Goal: Task Accomplishment & Management: Use online tool/utility

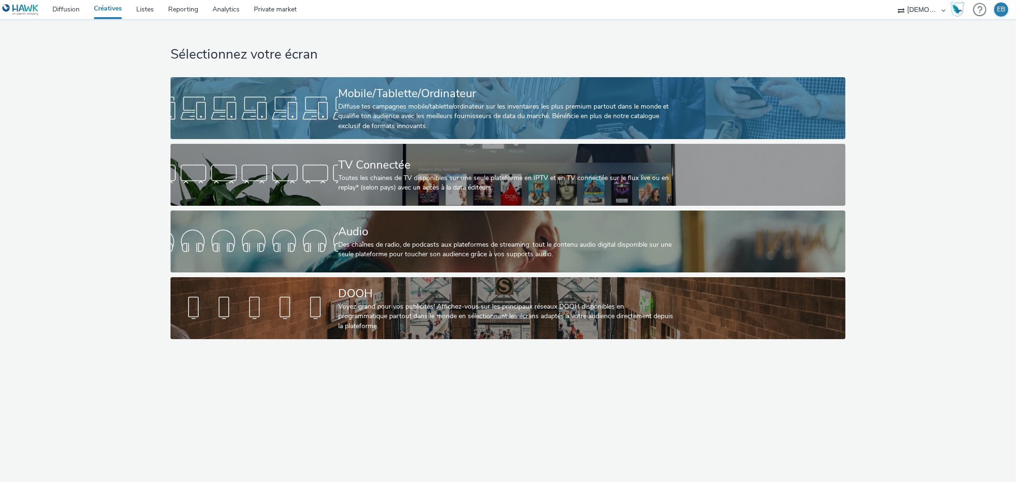
click at [403, 80] on div "Mobile/Tablette/Ordinateur Diffuse tes campagnes mobile/tablette/ordinateur sur…" at bounding box center [506, 108] width 336 height 62
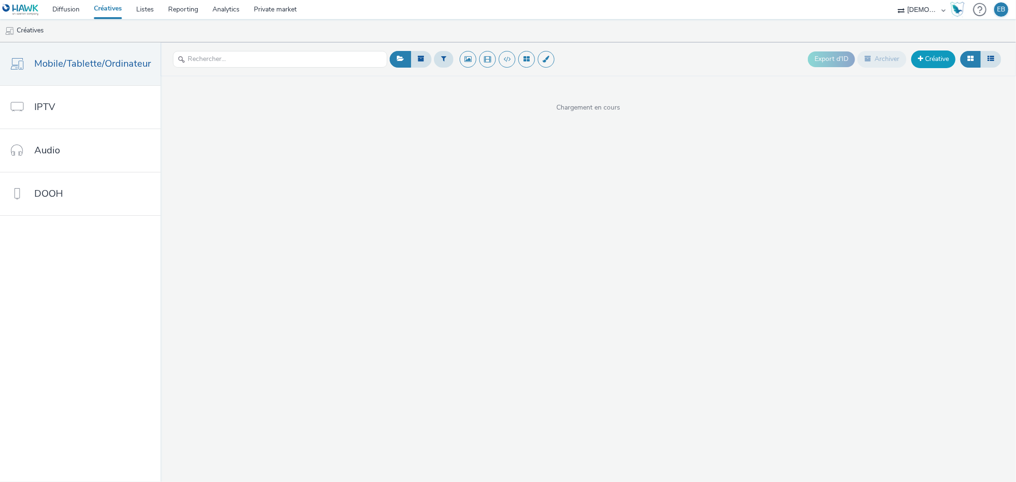
click at [923, 67] on link "Créative" at bounding box center [933, 59] width 44 height 17
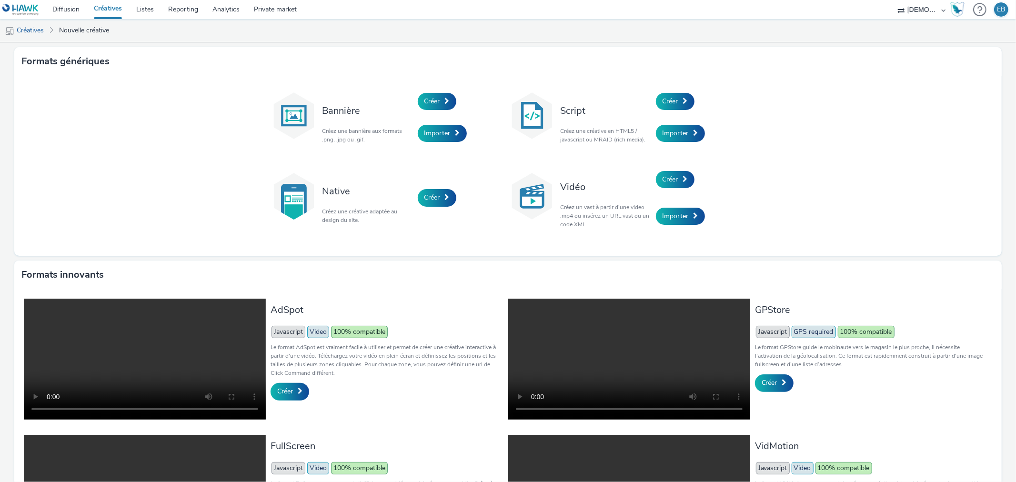
click at [701, 83] on div "Bannière Créez une bannière aux formats .png, .jpg ou .gif. Créer Importer Scri…" at bounding box center [508, 166] width 988 height 180
click at [684, 91] on div "Créer" at bounding box center [701, 101] width 91 height 32
click at [670, 97] on span "Créer" at bounding box center [671, 101] width 16 height 9
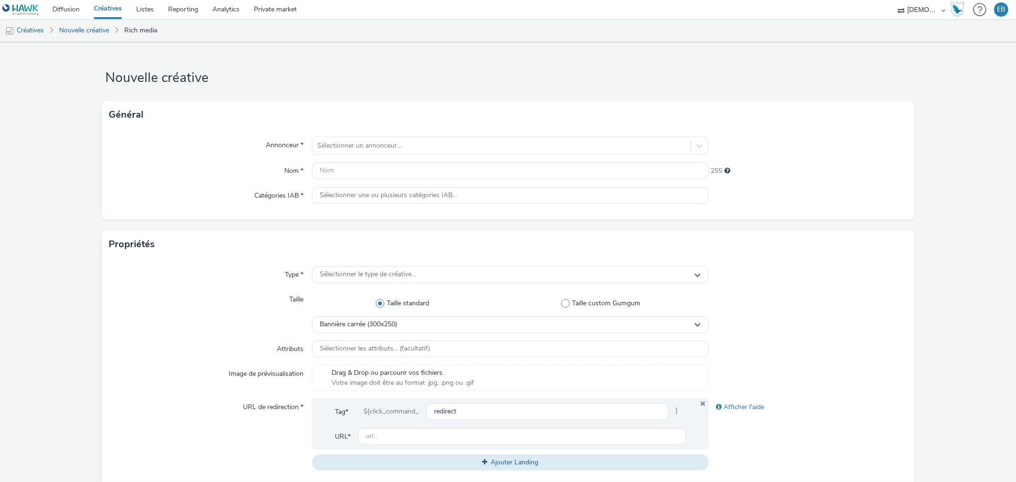
click at [359, 131] on div "Annonceur * Sélectionner un annonceur... Nom * 255 Catégories IAB * Sélectionne…" at bounding box center [507, 174] width 813 height 91
click at [364, 145] on div at bounding box center [501, 145] width 368 height 11
type input "dioc"
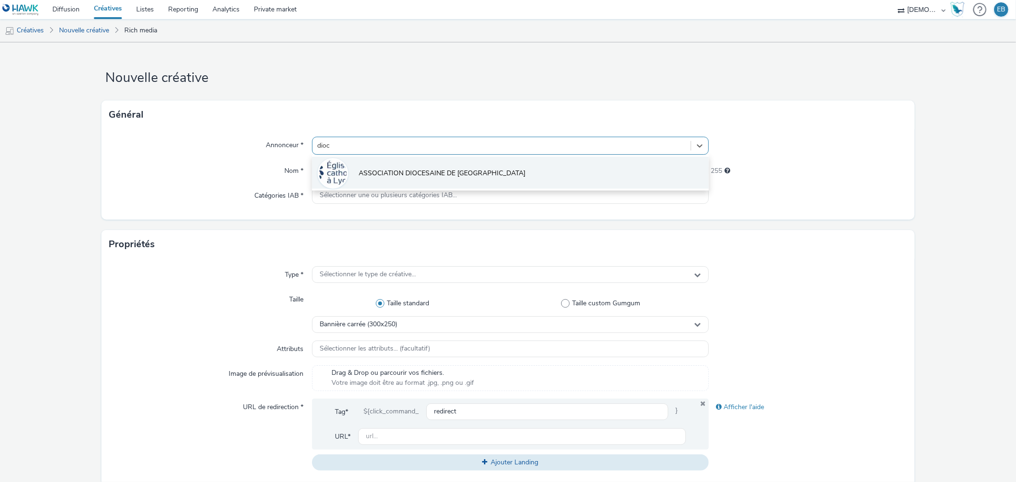
click at [423, 186] on li "ASSOCIATION DIOCESAINE DE LYON" at bounding box center [510, 173] width 396 height 32
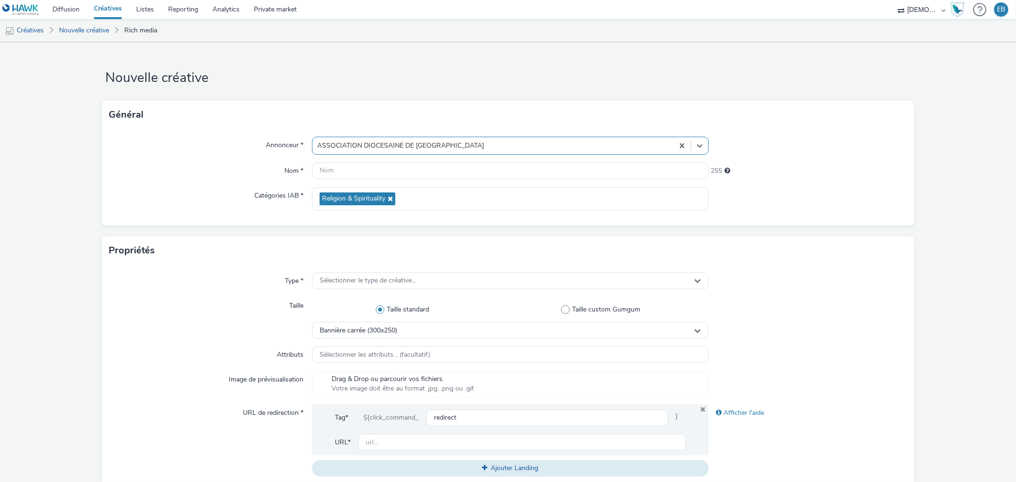
click at [405, 180] on div "Annonceur * option ASSOCIATION DIOCESAINE DE LYON, selected. Select is focused …" at bounding box center [507, 177] width 813 height 97
click at [403, 166] on input "text" at bounding box center [510, 170] width 396 height 17
type input "320x480_Esperance"
click at [436, 291] on div "Type * Sélectionner le type de créative... Taille Taille standard Taille custom…" at bounding box center [507, 378] width 813 height 227
click at [427, 283] on div "Sélectionner le type de créative..." at bounding box center [510, 281] width 396 height 17
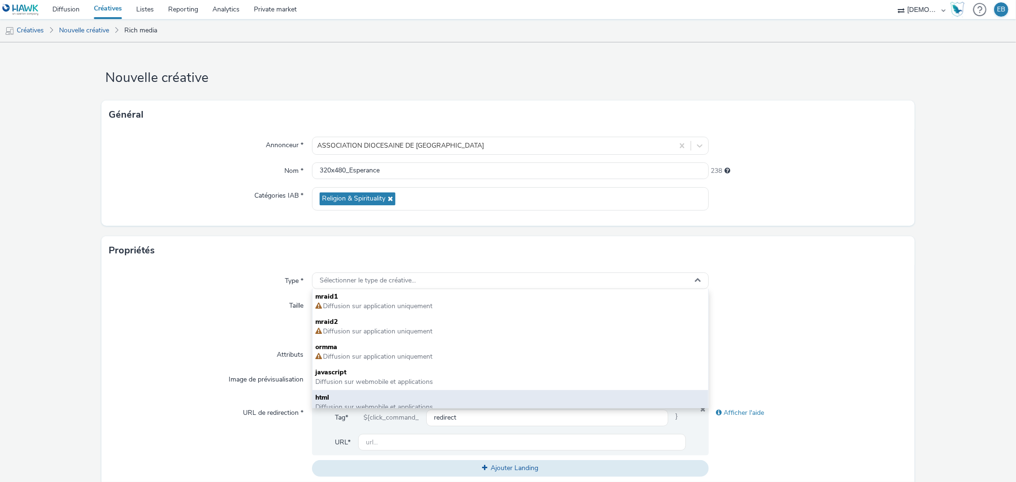
click at [318, 404] on span "Diffusion sur webmobile et applications" at bounding box center [374, 407] width 118 height 9
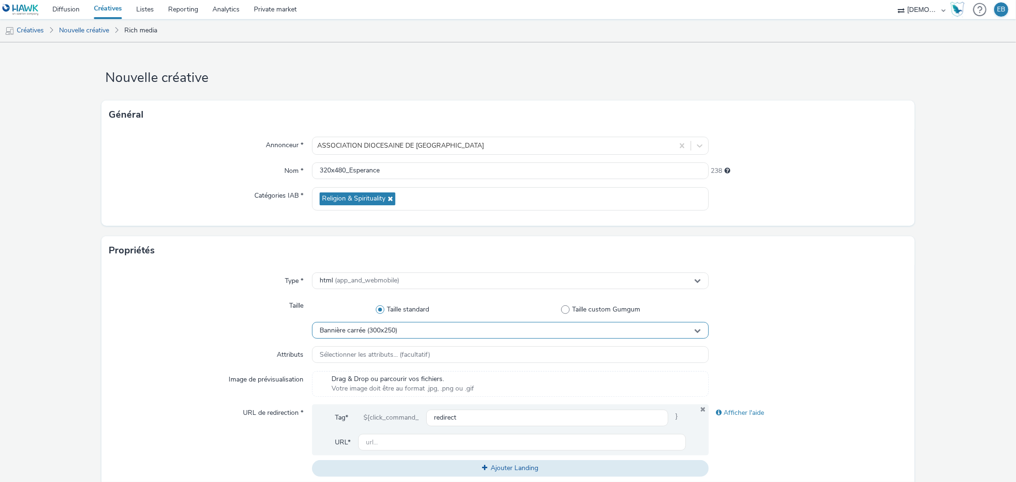
click at [391, 331] on span "Bannière carrée (300x250)" at bounding box center [359, 331] width 78 height 8
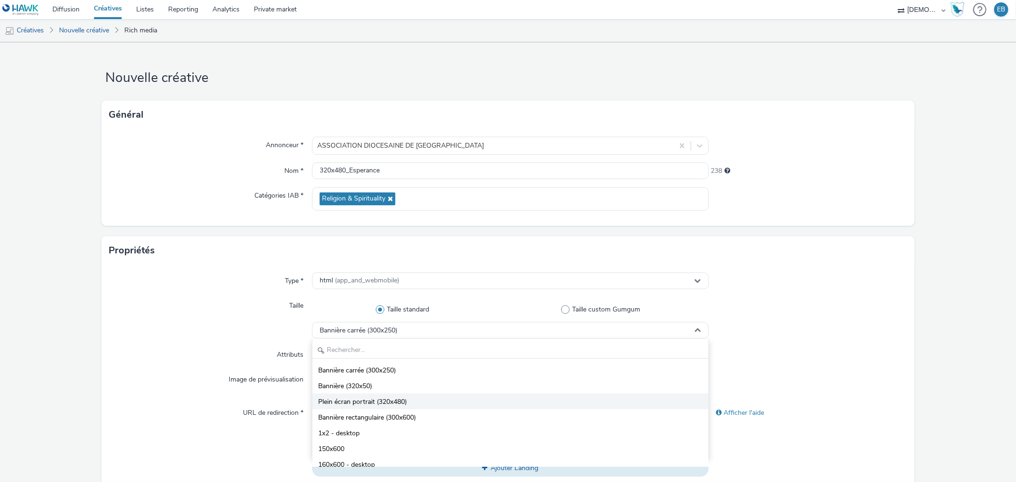
click at [370, 405] on span "Plein écran portrait (320x480)" at bounding box center [362, 402] width 89 height 10
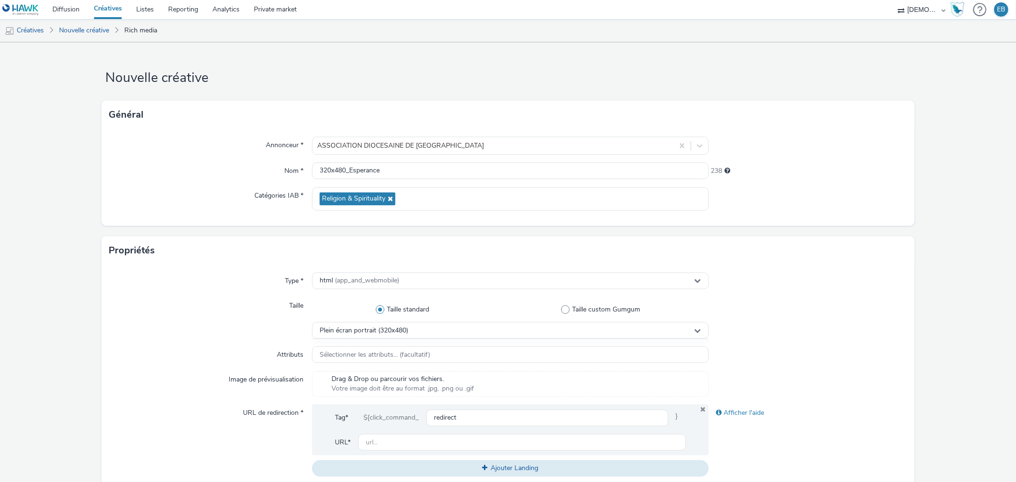
click at [275, 344] on div "Type * html (app_and_webmobile) Taille Taille standard Taille custom Gumgum Ple…" at bounding box center [507, 378] width 813 height 227
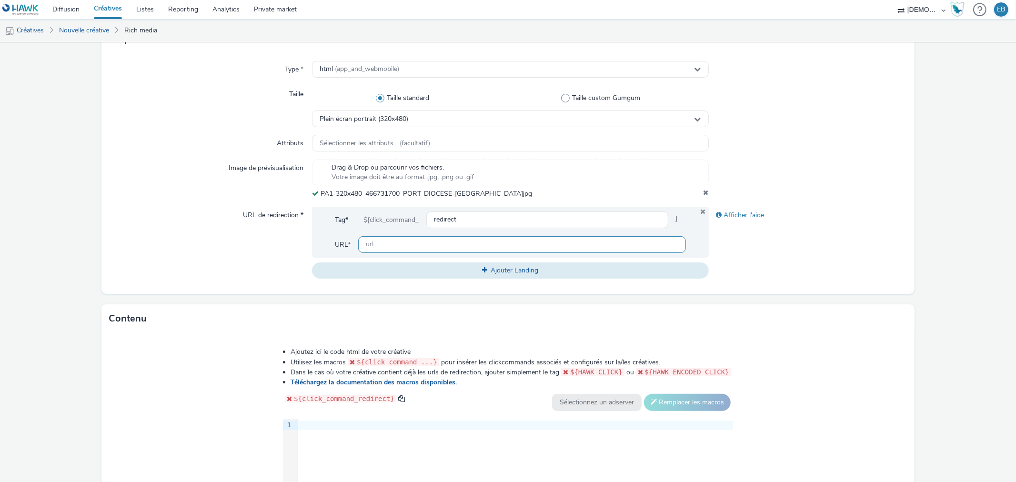
click at [376, 243] on input "text" at bounding box center [521, 244] width 327 height 17
paste input "https://www.diocese-saintetienne.fr/?utm_source=LPR&utm_campaign=466731600&utm_…"
type input "https://www.diocese-saintetienne.fr/?utm_source=LPR&utm_campaign=466731600&utm_…"
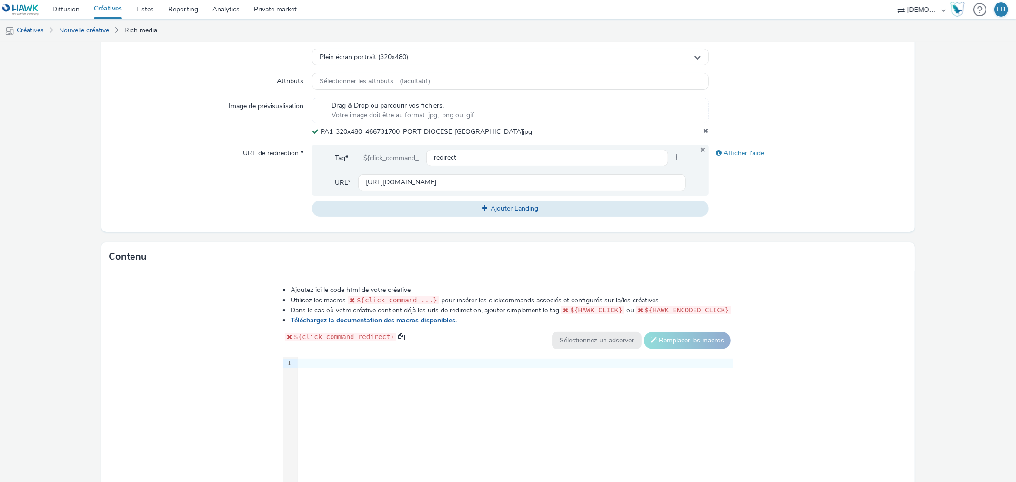
scroll to position [354, 0]
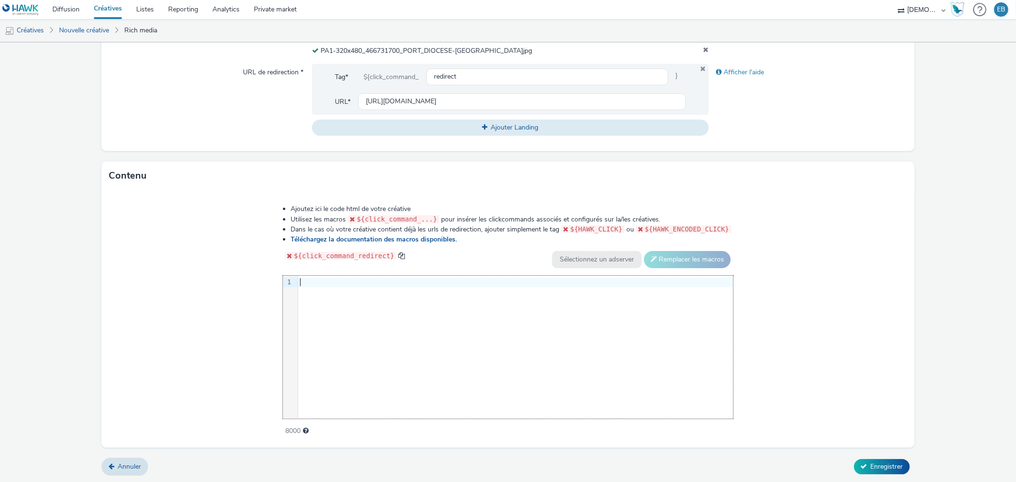
click at [429, 383] on div "9 1 ›" at bounding box center [508, 347] width 450 height 143
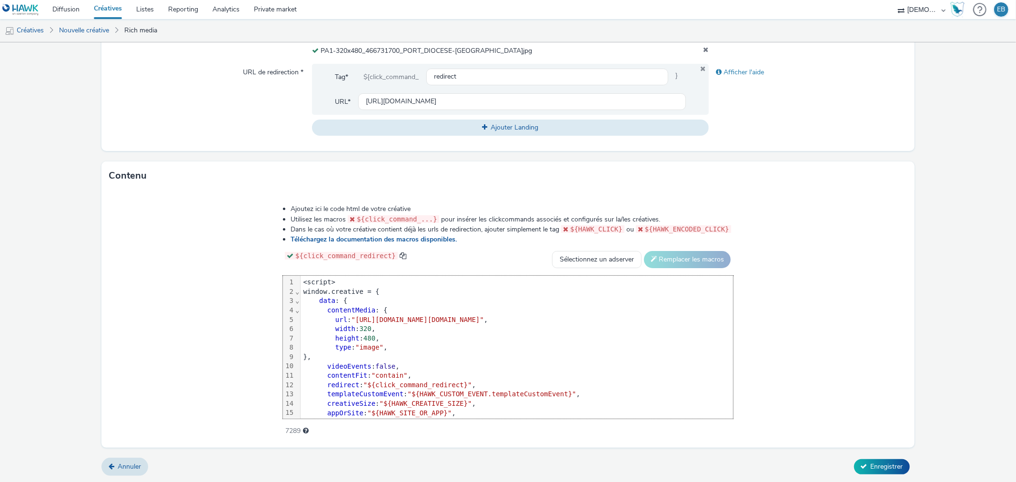
scroll to position [47, 0]
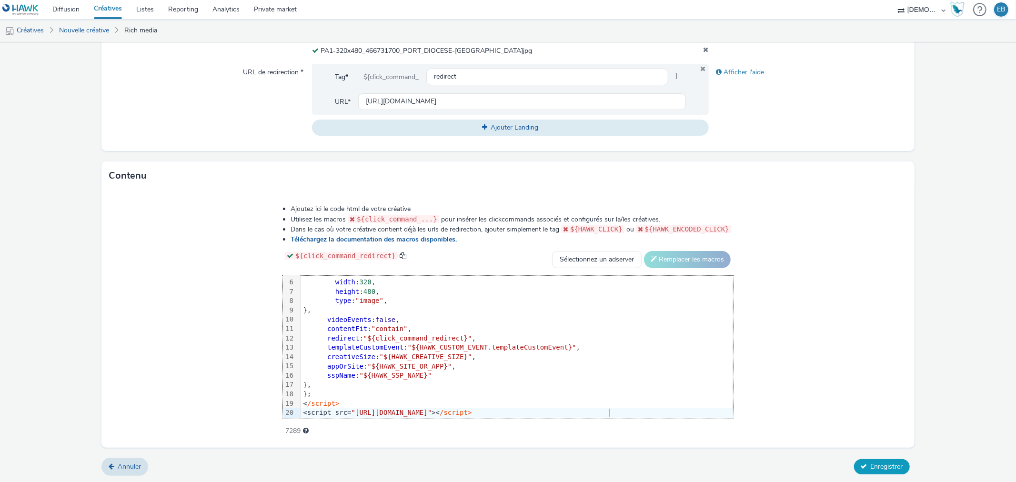
click at [887, 472] on button "Enregistrer" at bounding box center [882, 466] width 56 height 15
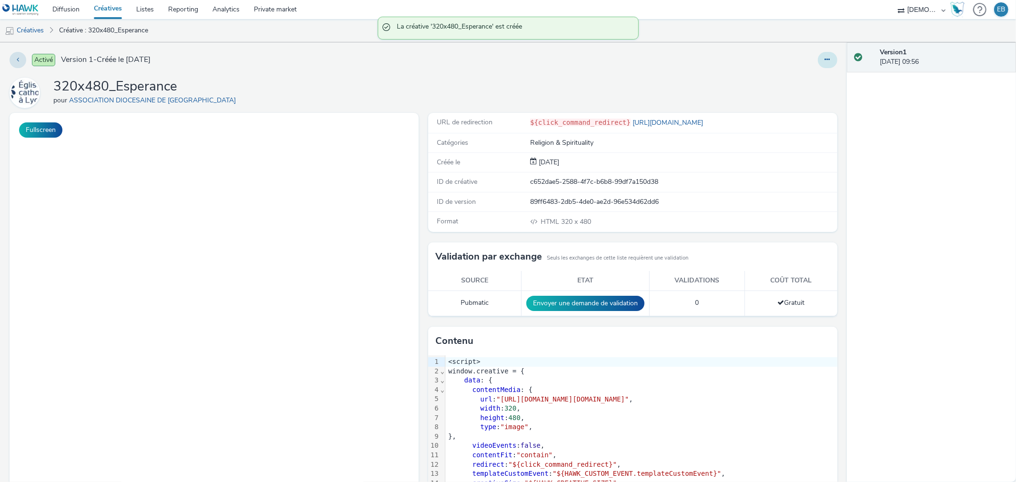
click at [821, 53] on button at bounding box center [828, 60] width 20 height 16
click at [804, 73] on link "Modifier" at bounding box center [801, 79] width 71 height 19
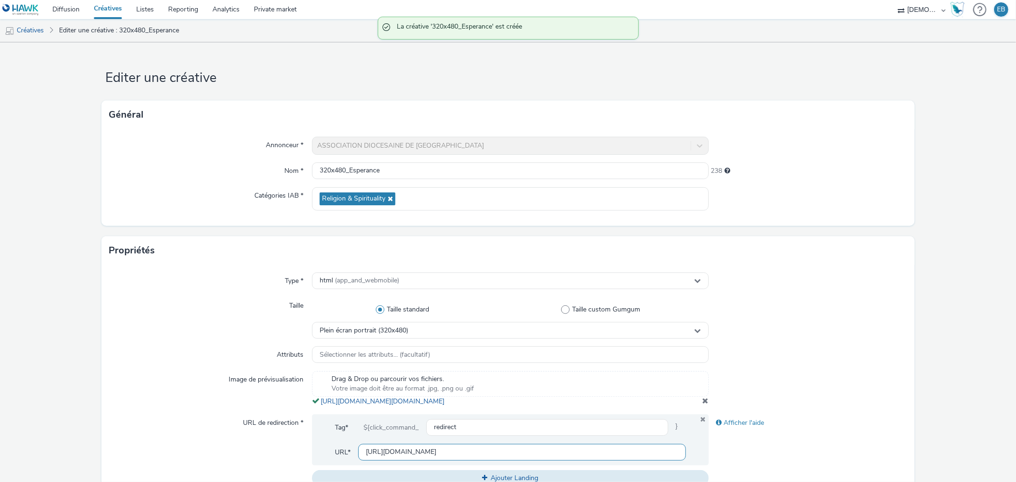
scroll to position [264, 0]
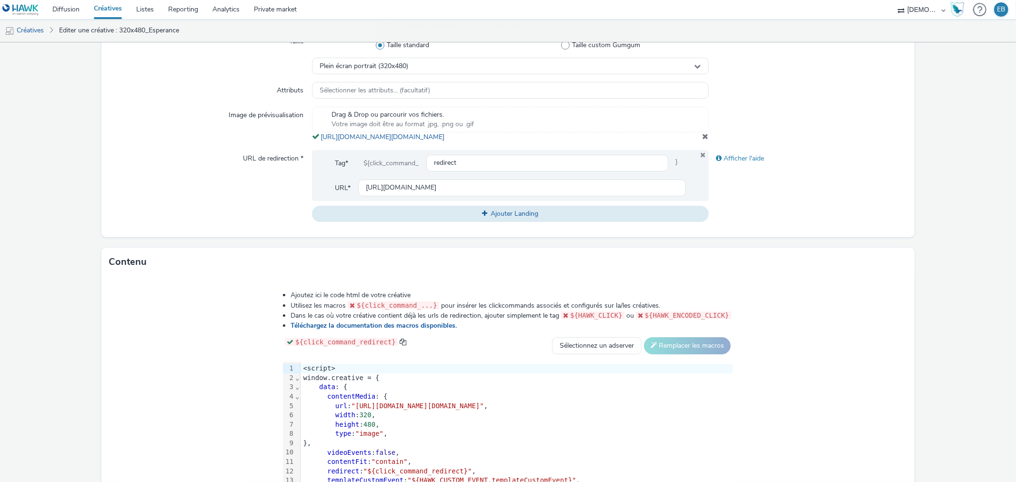
drag, startPoint x: 534, startPoint y: 152, endPoint x: 317, endPoint y: 139, distance: 217.2
click at [317, 139] on div "Type * html (app_and_webmobile) Taille Taille standard Taille custom Gumgum Ple…" at bounding box center [507, 118] width 813 height 237
copy link "https://tabmo-cdn.s3.eu-west-1.amazonaws.com/hawk.tabmo.io/organizations/38dc92…"
click at [352, 410] on span ""https://tabmo-cdn.s3.eu-west-1.amazonaws.com/hawk.tabmo.io/organizations/38dc9…" at bounding box center [418, 406] width 132 height 8
drag, startPoint x: 242, startPoint y: 412, endPoint x: 825, endPoint y: 418, distance: 583.2
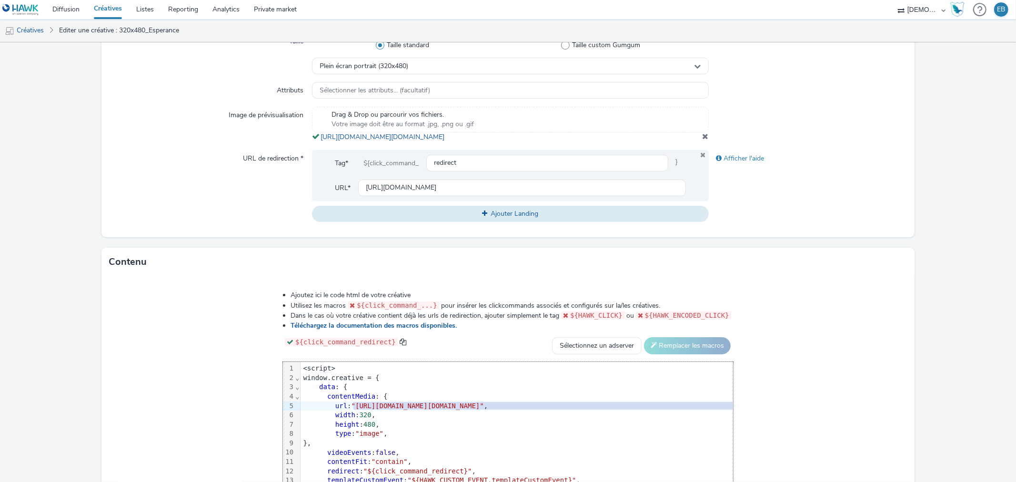
click at [484, 410] on span ""https://tabmo-cdn.s3.eu-west-1.amazonaws.com/hawk.tabmo.io/organizations/38dc9…" at bounding box center [418, 406] width 132 height 8
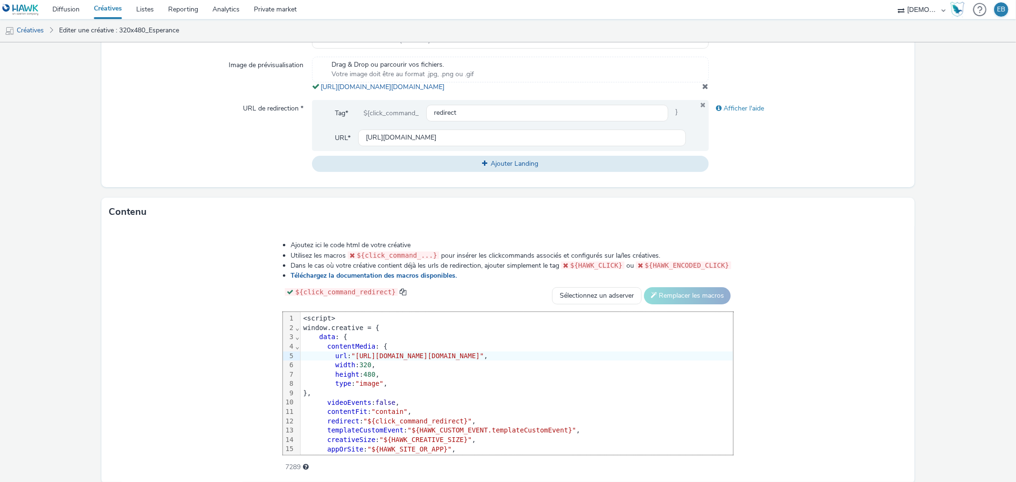
scroll to position [360, 0]
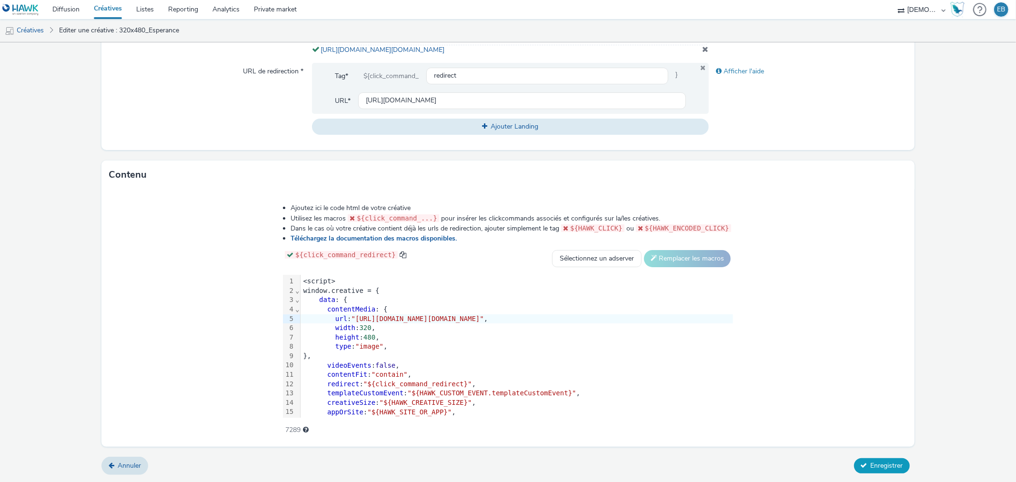
click at [887, 461] on span "Enregistrer" at bounding box center [887, 465] width 32 height 9
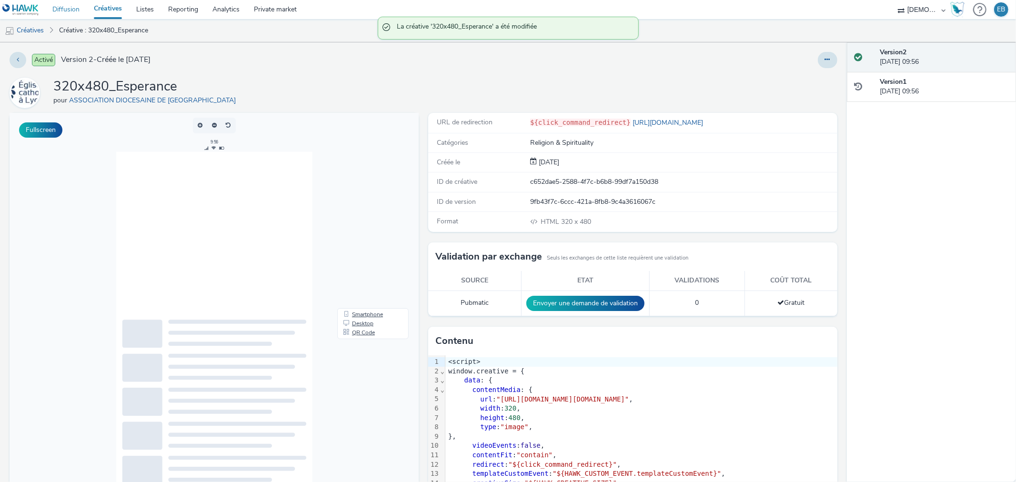
click at [74, 3] on link "Diffusion" at bounding box center [65, 9] width 41 height 19
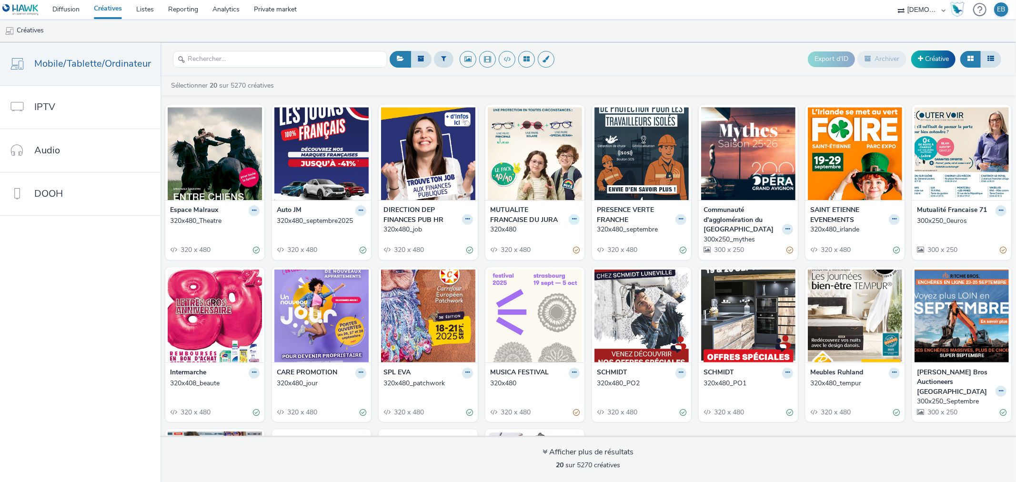
click at [572, 217] on icon at bounding box center [574, 219] width 4 height 6
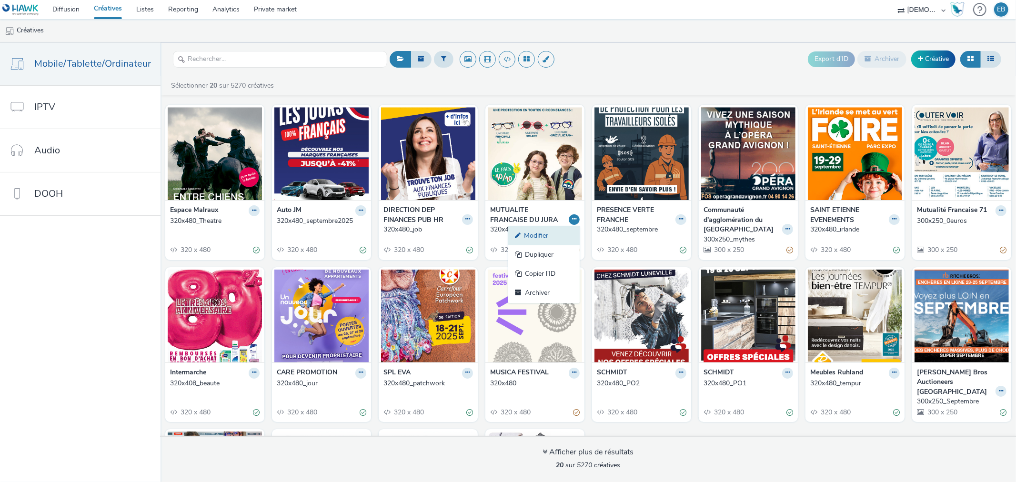
click at [550, 232] on link "Modifier" at bounding box center [543, 235] width 71 height 19
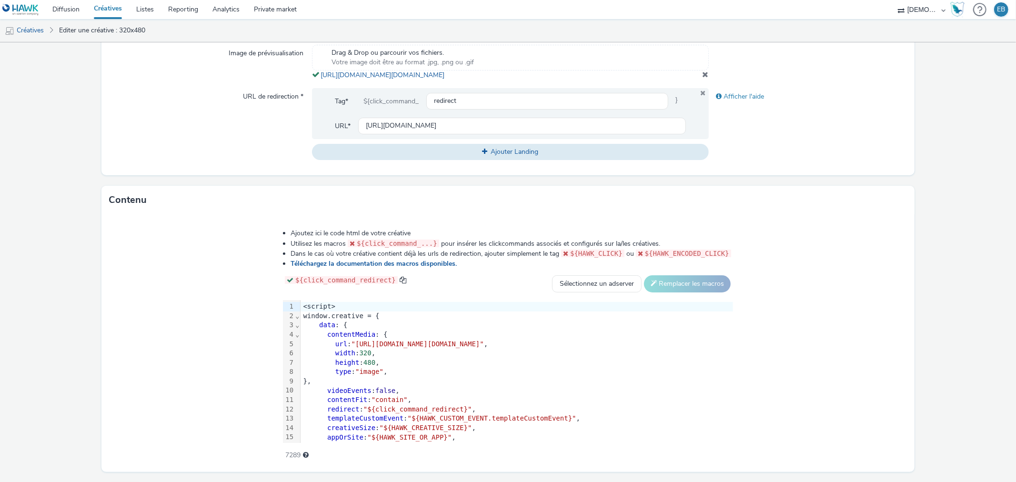
scroll to position [360, 0]
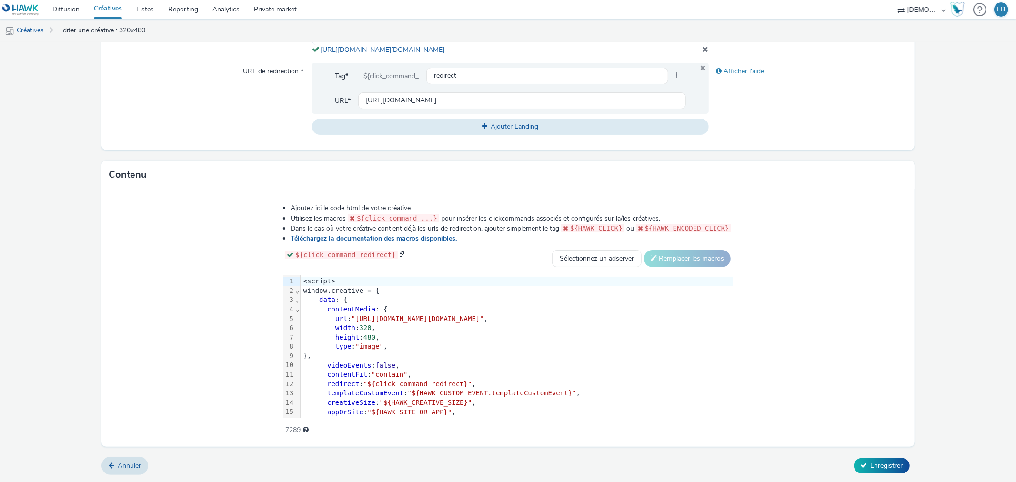
click at [500, 343] on div "type : "image" ," at bounding box center [517, 347] width 433 height 10
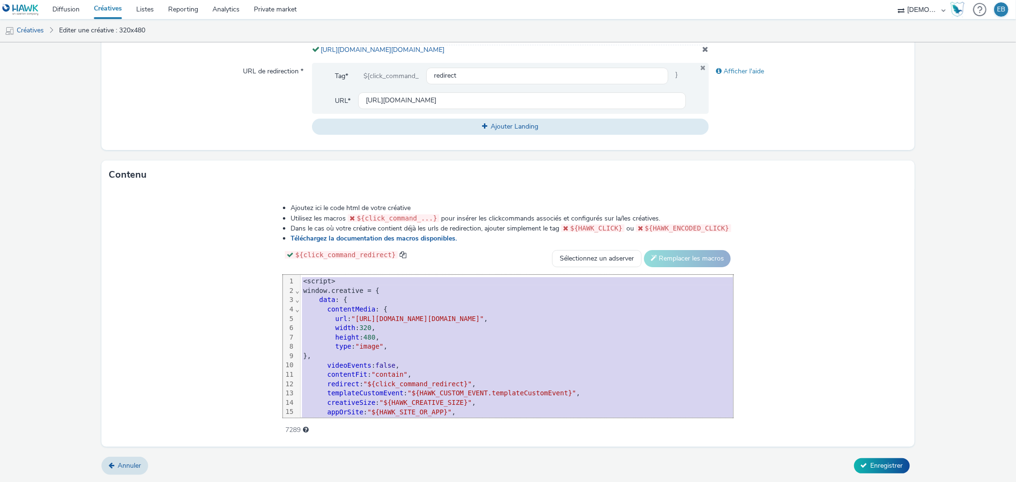
copy div "<script> window.creative = { data : { contentMedia : { url : "https://tabmo-cdn…"
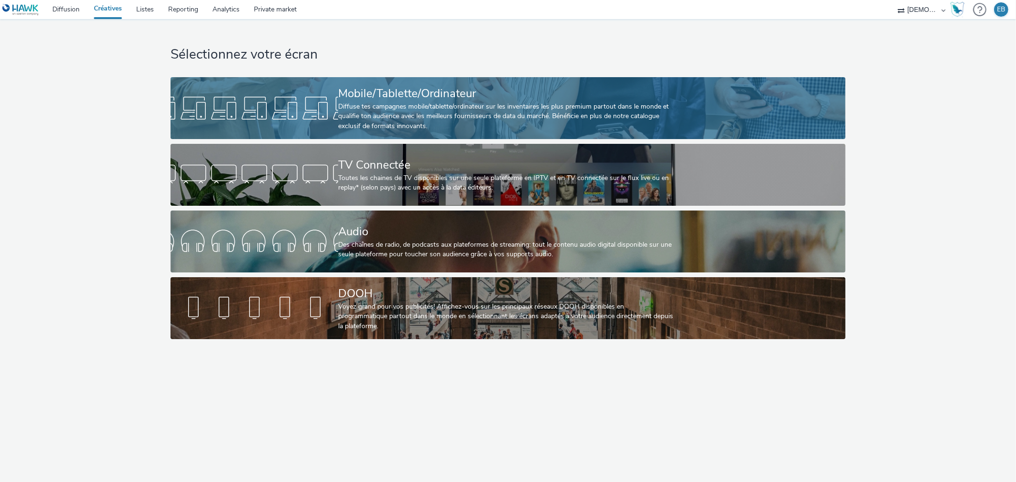
click at [570, 79] on div "Mobile/Tablette/Ordinateur Diffuse tes campagnes mobile/tablette/ordinateur sur…" at bounding box center [506, 108] width 336 height 62
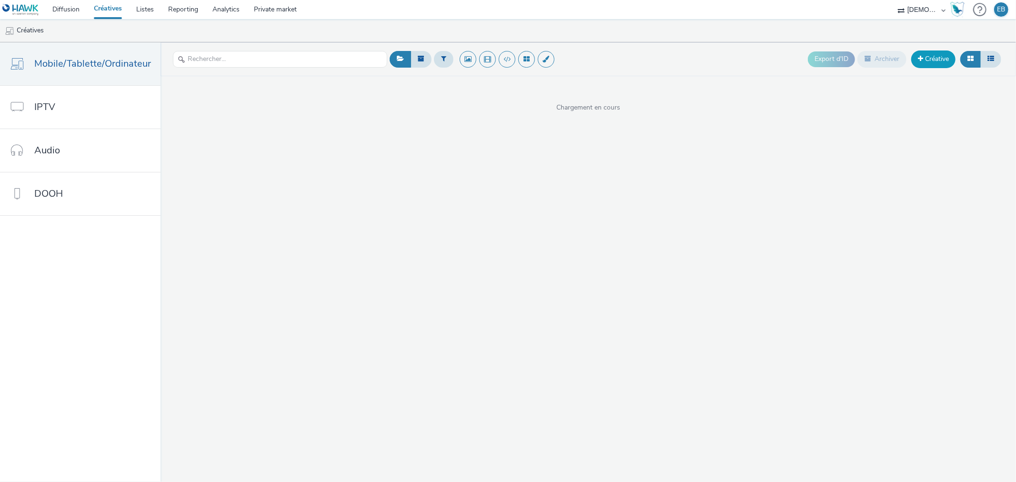
click at [933, 57] on link "Créative" at bounding box center [933, 59] width 44 height 17
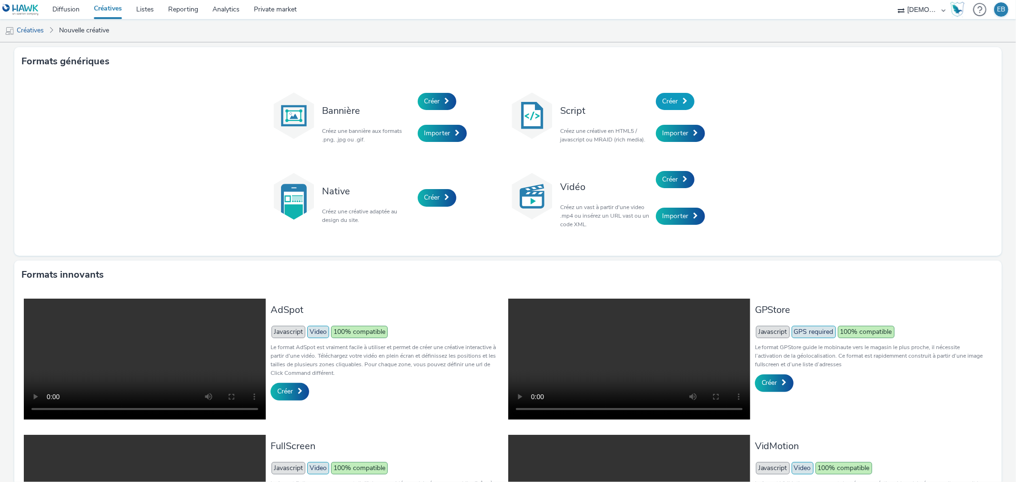
click at [663, 97] on span "Créer" at bounding box center [671, 101] width 16 height 9
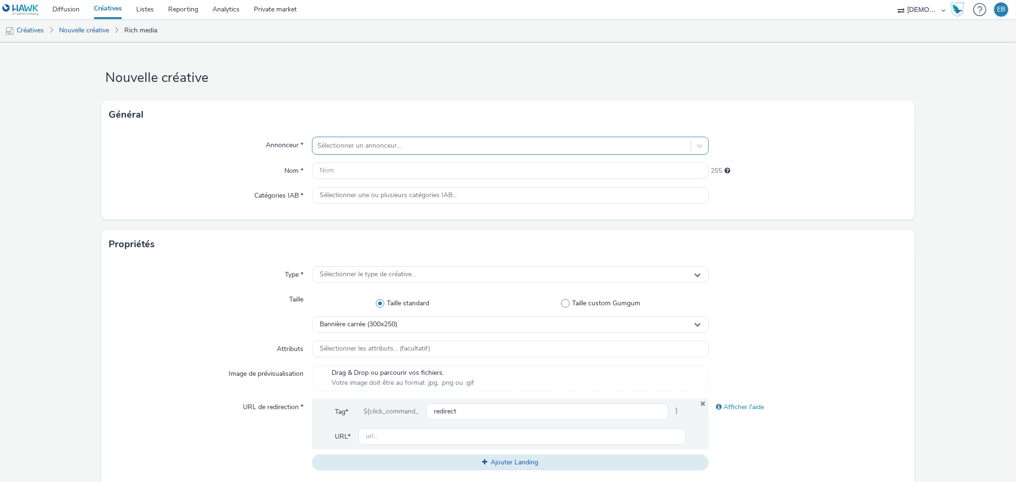
click at [380, 140] on div at bounding box center [501, 145] width 368 height 11
type input "kaufm"
click at [380, 162] on li "K&B [PERSON_NAME] & BROAD" at bounding box center [510, 173] width 396 height 32
click at [380, 162] on input "text" at bounding box center [510, 170] width 396 height 17
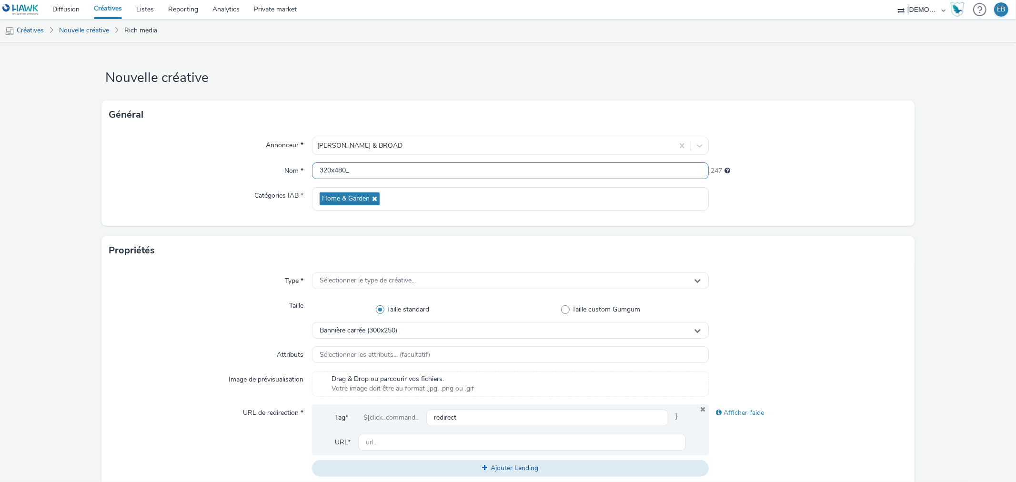
click at [374, 170] on input "320x480_" at bounding box center [510, 170] width 396 height 17
click at [378, 165] on input "320x480_" at bounding box center [510, 170] width 396 height 17
type input "320x480_Neuf"
click at [503, 322] on div "Bannière carrée (300x250)" at bounding box center [510, 330] width 396 height 17
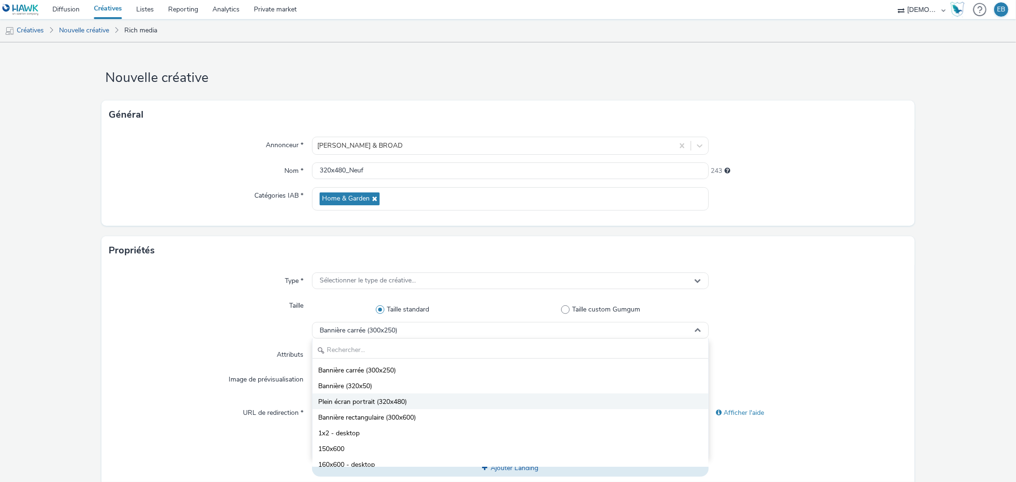
click at [388, 397] on li "Plein écran portrait (320x480)" at bounding box center [510, 402] width 395 height 16
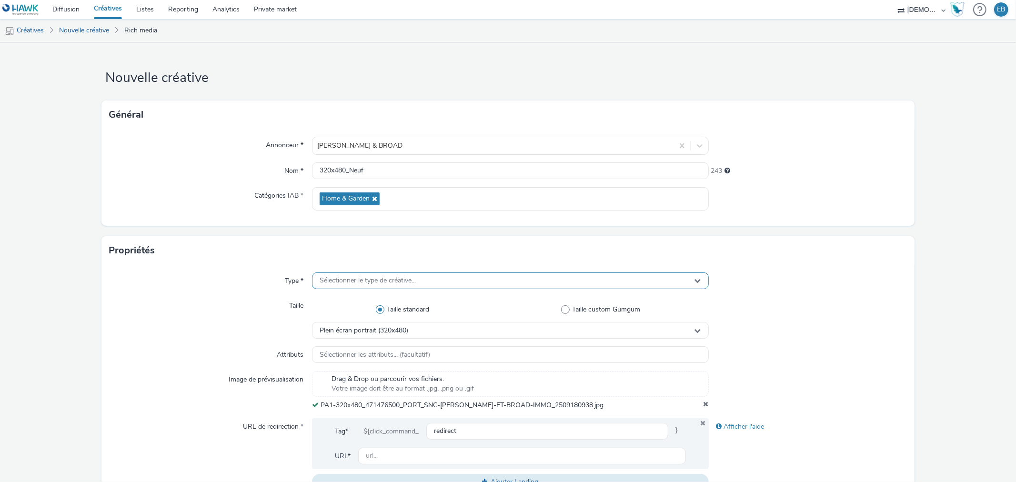
click at [412, 282] on span "Sélectionner le type de créative..." at bounding box center [368, 281] width 96 height 8
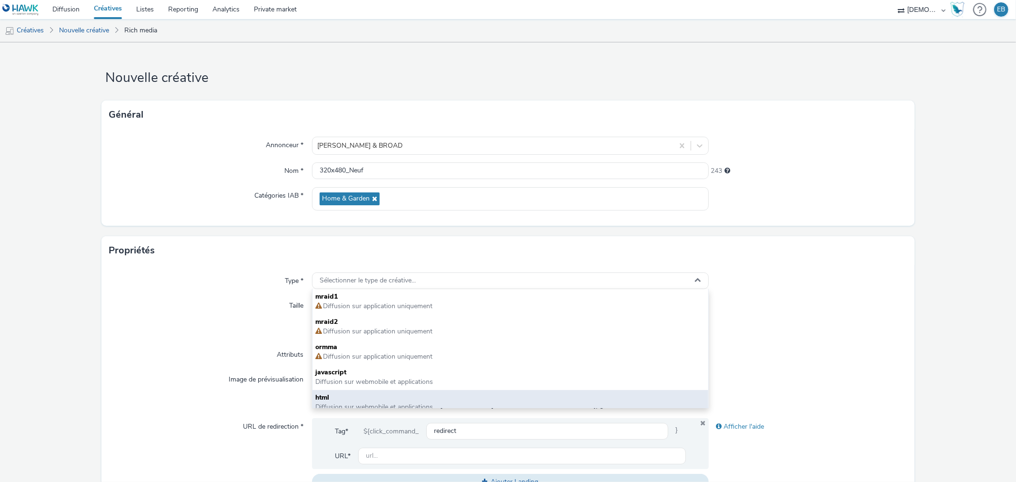
click at [349, 394] on span "html" at bounding box center [510, 398] width 390 height 10
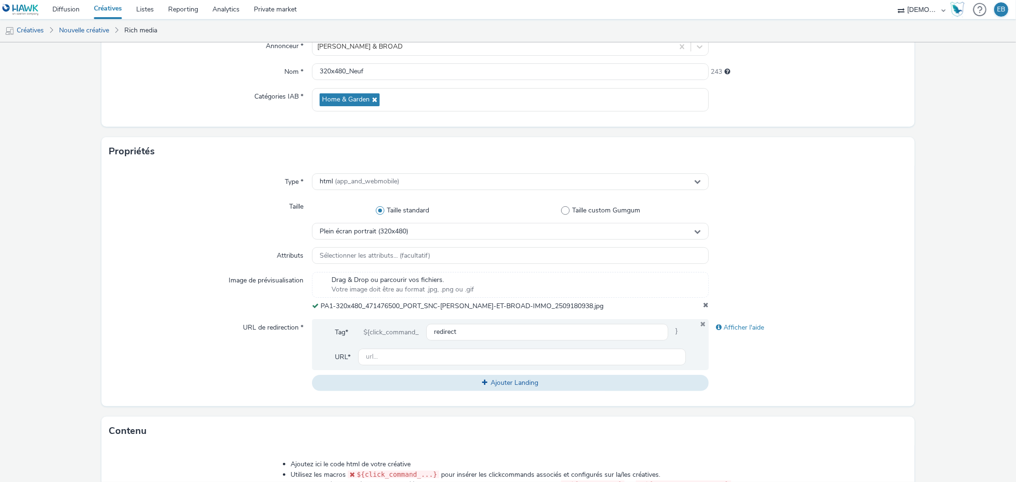
scroll to position [106, 0]
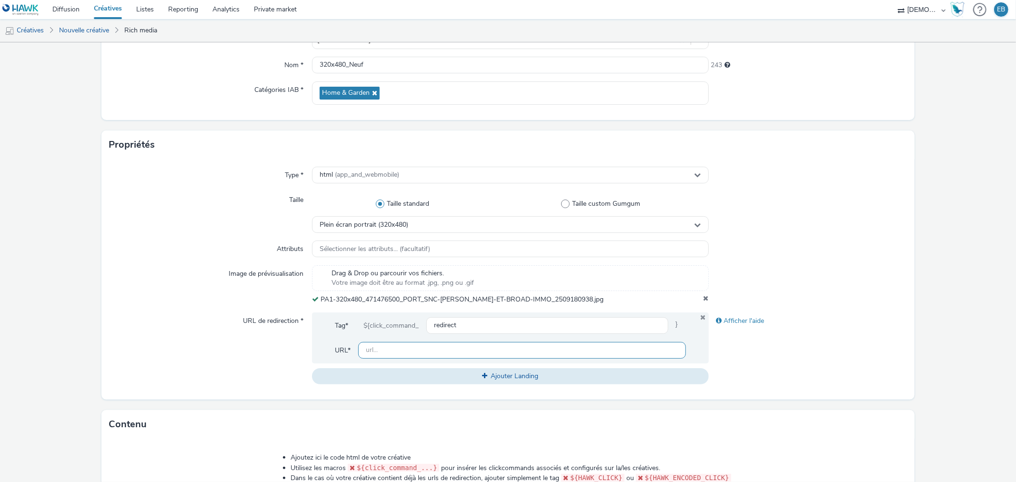
click at [480, 344] on input "text" at bounding box center [521, 350] width 327 height 17
paste input "[URL][DOMAIN_NAME]"
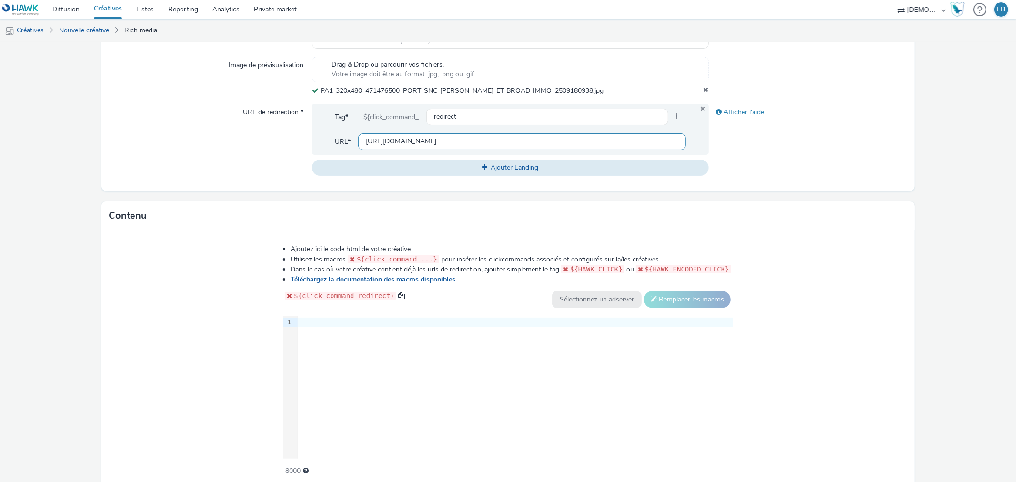
scroll to position [317, 0]
type input "[URL][DOMAIN_NAME]"
click at [456, 375] on div "9 1 ›" at bounding box center [508, 384] width 450 height 143
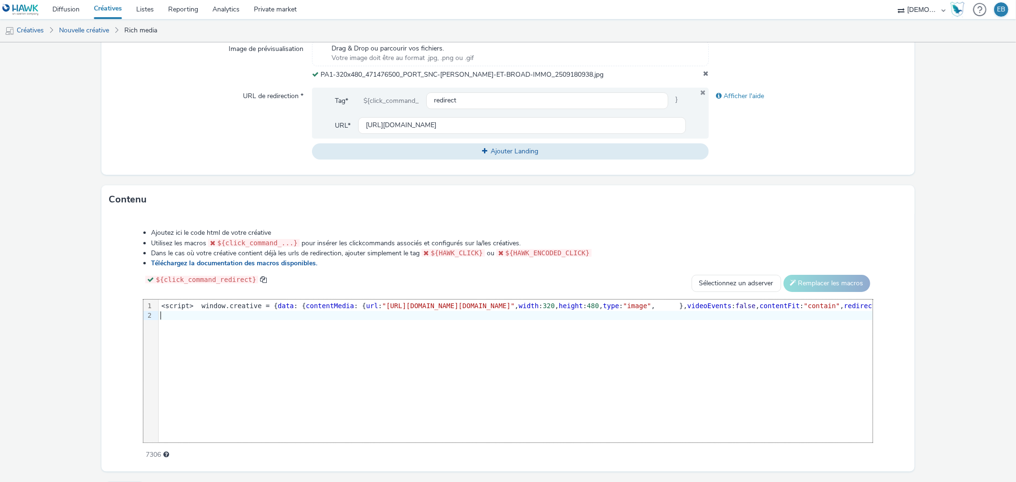
scroll to position [354, 0]
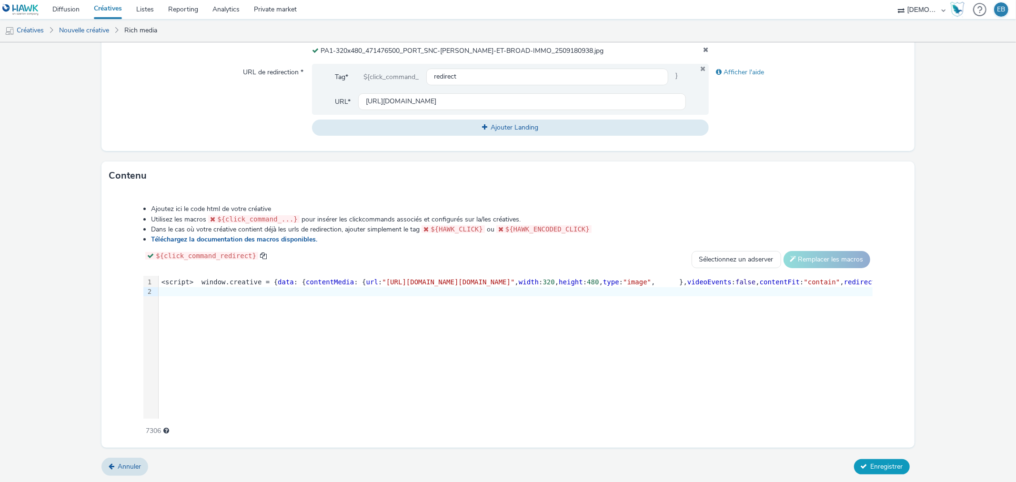
click at [876, 462] on span "Enregistrer" at bounding box center [887, 466] width 32 height 9
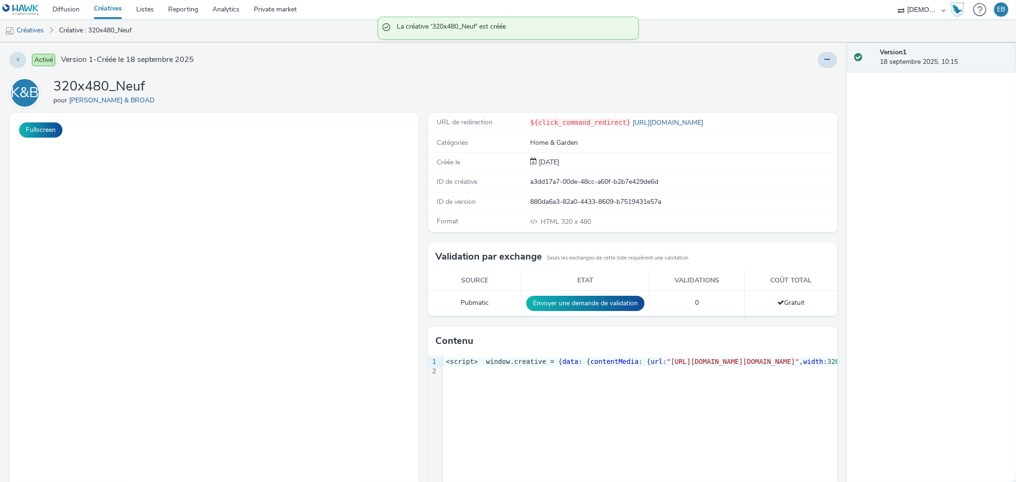
click at [823, 46] on div "Activé Version 1 - Créée le 18 septembre 2025 K&B 320x480_Neuf pour [PERSON_NAM…" at bounding box center [423, 262] width 847 height 440
click at [820, 73] on div "Activé Version 1 - Créée le 18 septembre 2025 K&B 320x480_Neuf pour [PERSON_NAM…" at bounding box center [423, 262] width 847 height 440
click at [815, 70] on div "Activé Version 1 - Créée le 18 septembre 2025 K&B 320x480_Neuf pour [PERSON_NAM…" at bounding box center [423, 262] width 847 height 440
click at [814, 69] on div "Activé Version 1 - Créée le 18 septembre 2025 K&B 320x480_Neuf pour [PERSON_NAM…" at bounding box center [423, 262] width 847 height 440
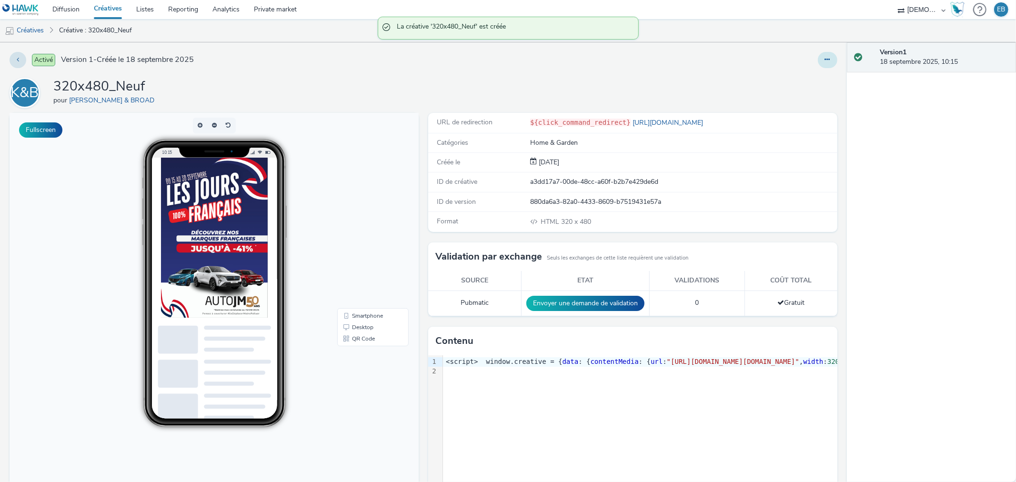
click at [825, 62] on icon at bounding box center [827, 59] width 5 height 7
click at [770, 86] on link "Modifier" at bounding box center [801, 79] width 71 height 19
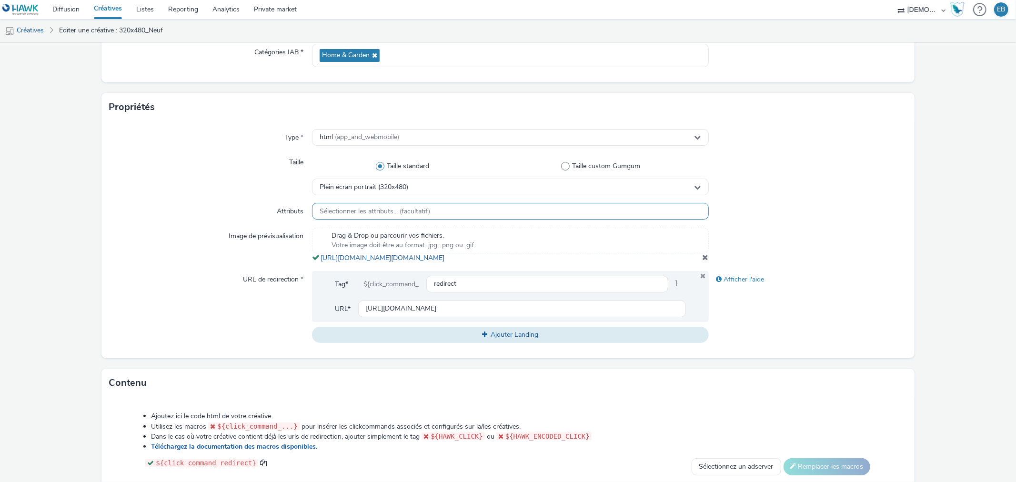
scroll to position [159, 0]
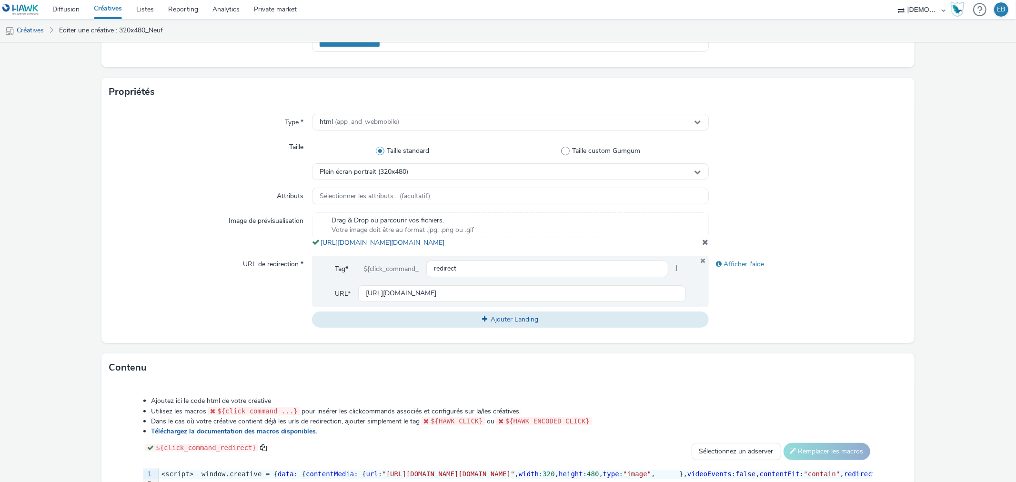
drag, startPoint x: 577, startPoint y: 253, endPoint x: 314, endPoint y: 243, distance: 264.2
click at [314, 243] on div "Drag & Drop ou parcourir vos fichiers. Votre image doit être au format .jpg, .p…" at bounding box center [510, 230] width 396 height 35
copy span "[URL][DOMAIN_NAME][DOMAIN_NAME]"
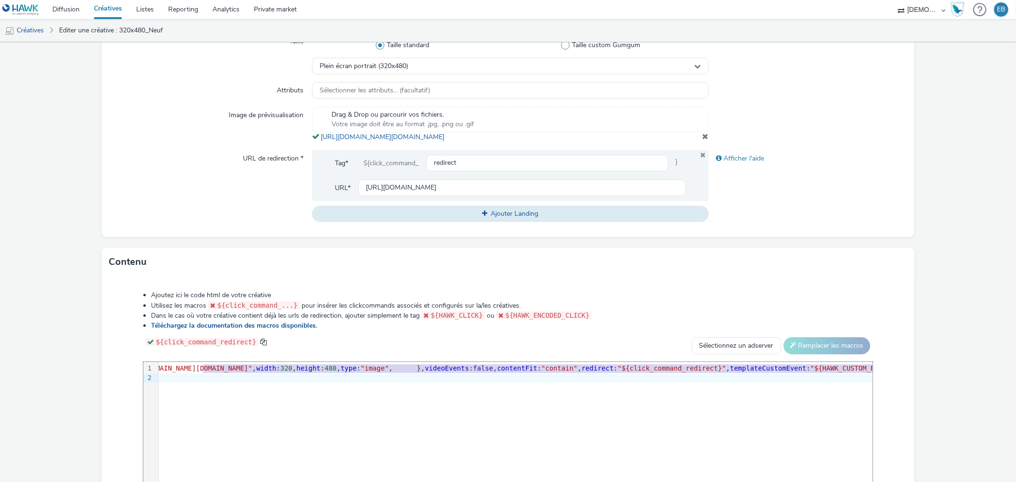
scroll to position [0, 336]
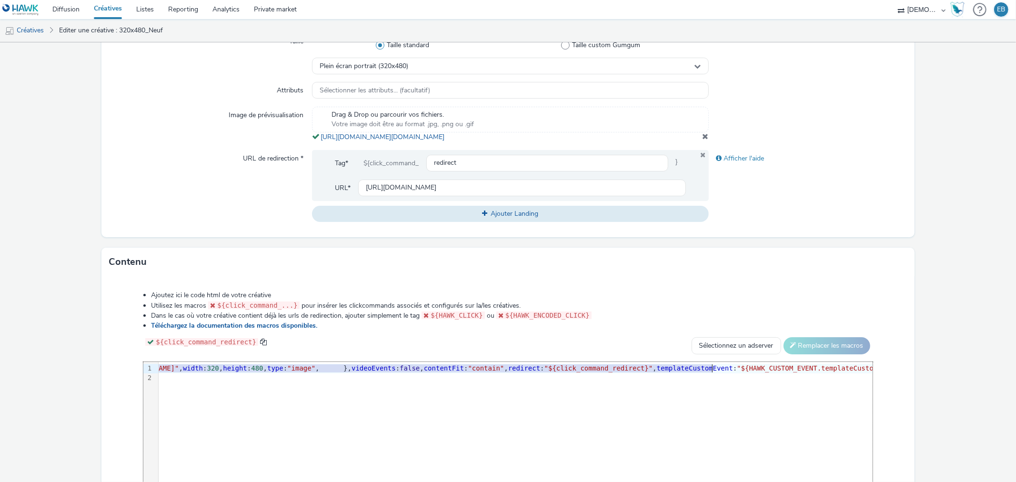
drag, startPoint x: 466, startPoint y: 380, endPoint x: 712, endPoint y: 379, distance: 245.9
click at [179, 372] on span ""[URL][DOMAIN_NAME][DOMAIN_NAME]"" at bounding box center [112, 369] width 132 height 8
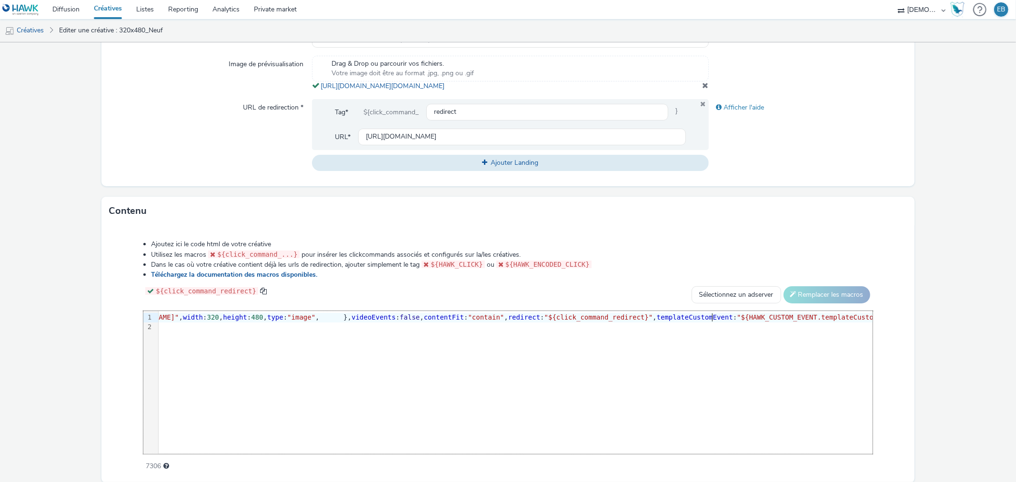
scroll to position [360, 0]
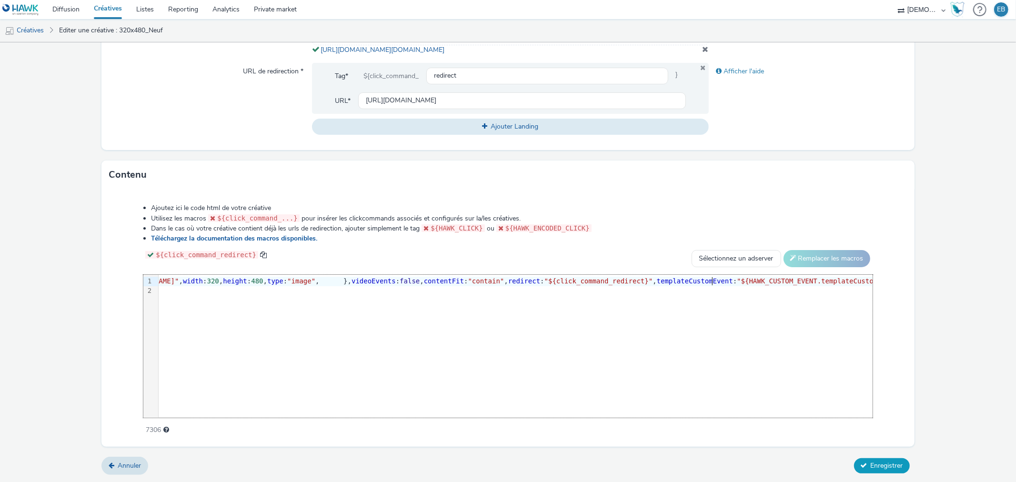
click at [878, 466] on span "Enregistrer" at bounding box center [887, 465] width 32 height 9
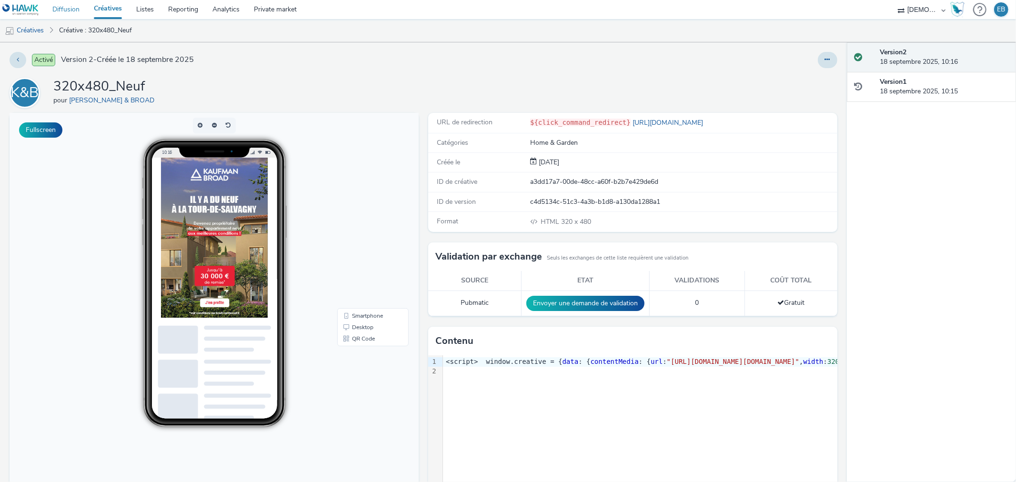
click at [69, 7] on link "Diffusion" at bounding box center [65, 9] width 41 height 19
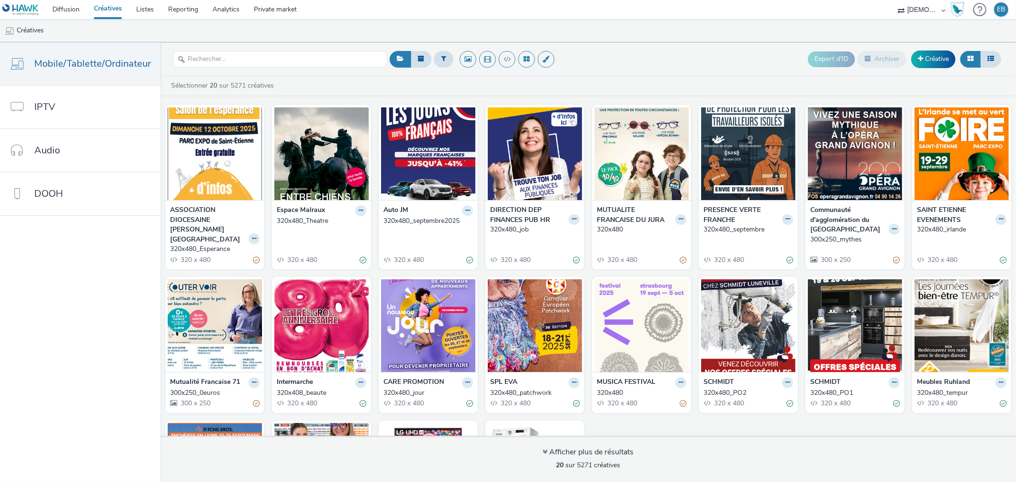
click at [465, 214] on button at bounding box center [467, 210] width 11 height 11
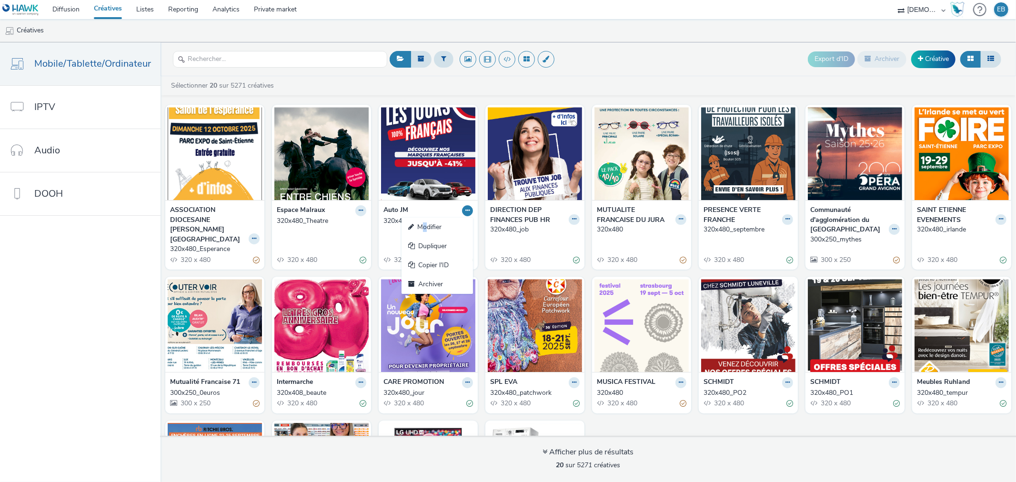
click at [420, 229] on link "Modifier" at bounding box center [437, 227] width 71 height 19
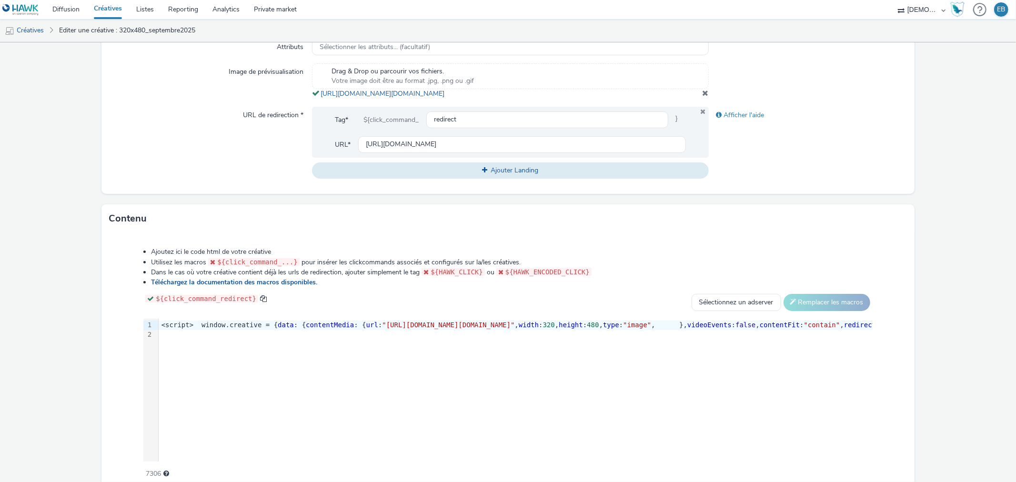
scroll to position [360, 0]
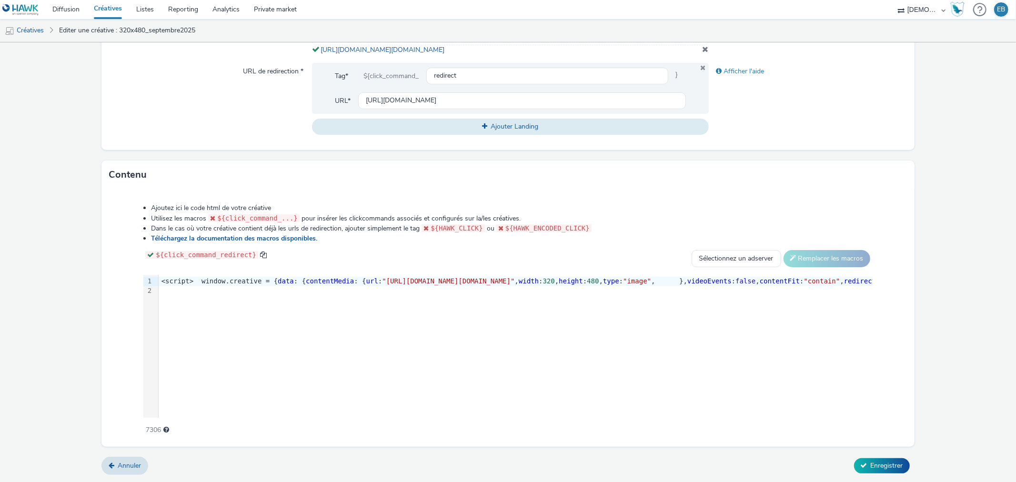
click at [388, 325] on div "9 1 2 › <script> window.creative = { data : { contentMedia : { url : "https://t…" at bounding box center [507, 346] width 729 height 143
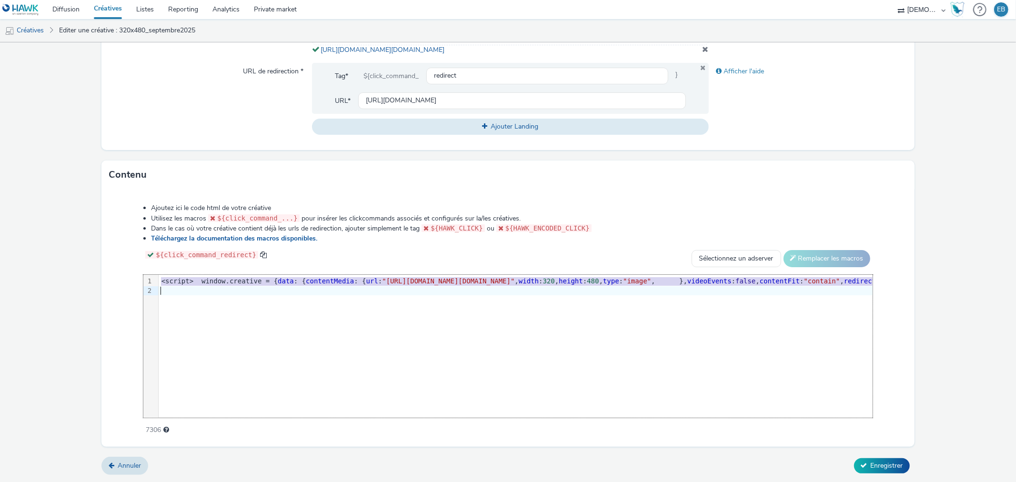
copy div "<script> window.creative = { data : { contentMedia : { url : "[URL][DOMAIN_NAME…"
